Goal: Navigation & Orientation: Find specific page/section

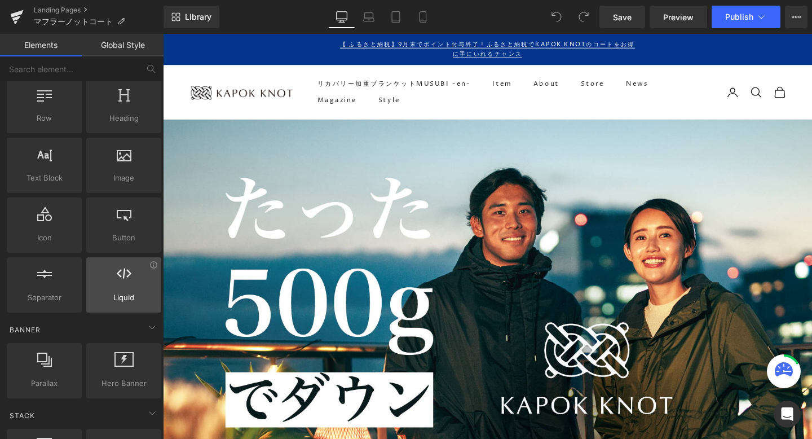
scroll to position [34, 0]
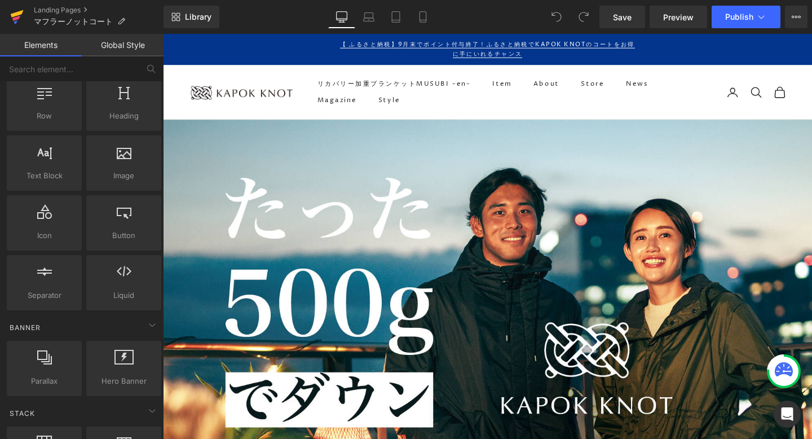
click at [22, 21] on icon at bounding box center [17, 17] width 14 height 28
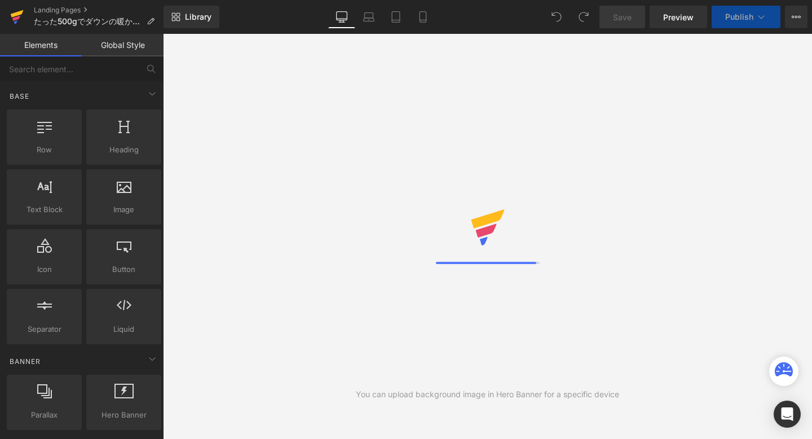
click at [23, 14] on link at bounding box center [17, 17] width 34 height 34
